Goal: Transaction & Acquisition: Download file/media

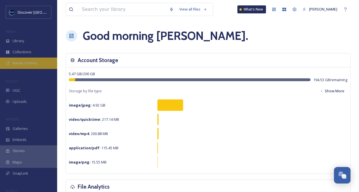
click at [33, 63] on span "Media Centres" at bounding box center [25, 63] width 25 height 5
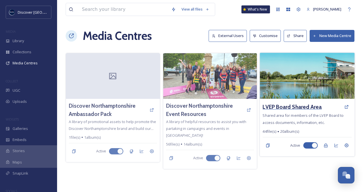
drag, startPoint x: 291, startPoint y: 104, endPoint x: 274, endPoint y: 108, distance: 16.8
click at [274, 108] on h3 "LVEP Board Shared Area" at bounding box center [292, 107] width 59 height 8
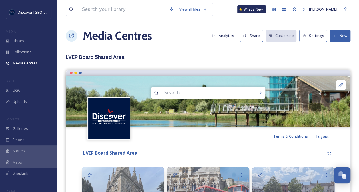
scroll to position [168, 0]
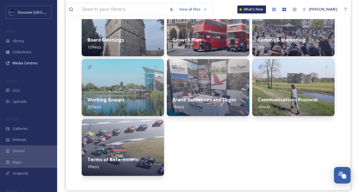
click at [283, 94] on div "Communications Protocol 1 file(s)" at bounding box center [293, 103] width 82 height 25
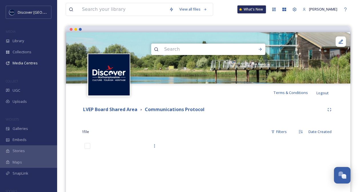
scroll to position [92, 0]
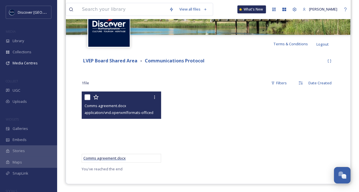
click at [116, 160] on span "Comms agreement.docx" at bounding box center [104, 158] width 42 height 5
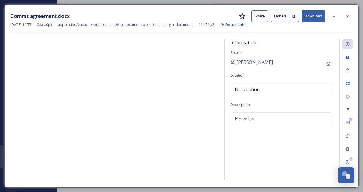
click at [311, 18] on button "Download" at bounding box center [314, 16] width 24 height 12
click at [348, 17] on icon at bounding box center [347, 16] width 5 height 5
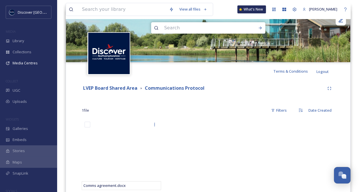
scroll to position [92, 0]
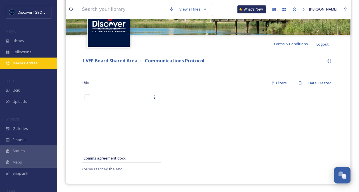
click at [31, 60] on div "Media Centres" at bounding box center [28, 63] width 57 height 11
